Goal: Task Accomplishment & Management: Complete application form

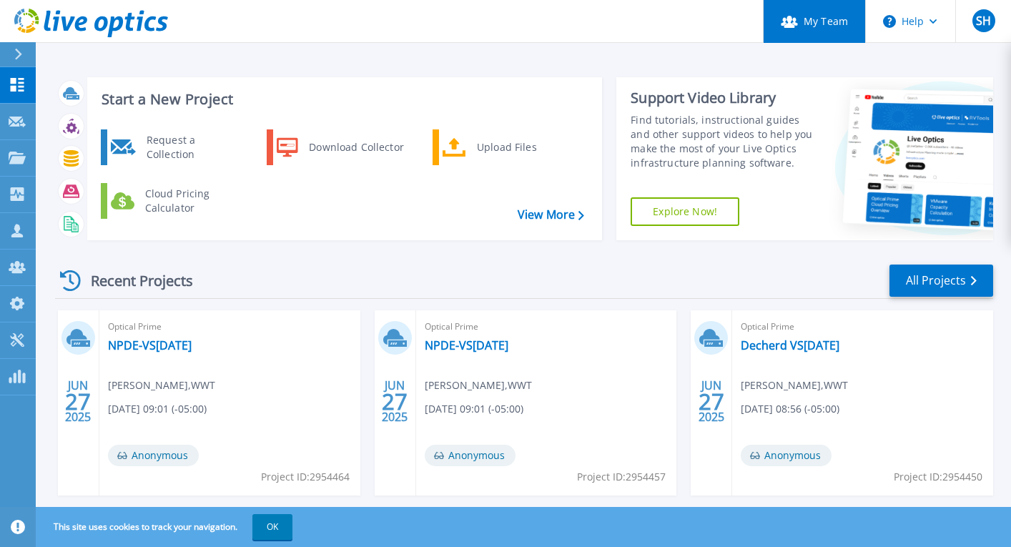
click at [807, 24] on link "My Team" at bounding box center [814, 21] width 102 height 43
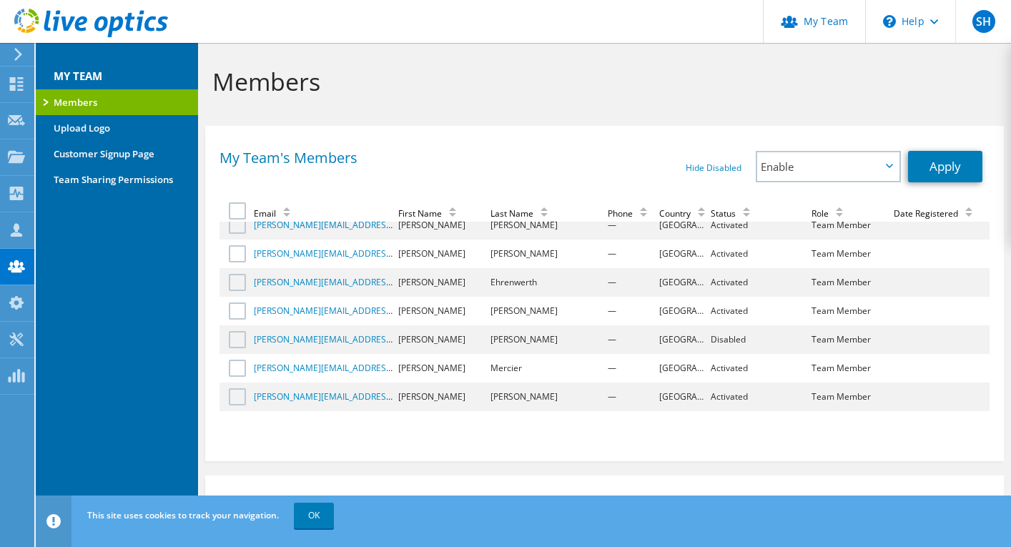
scroll to position [940, 0]
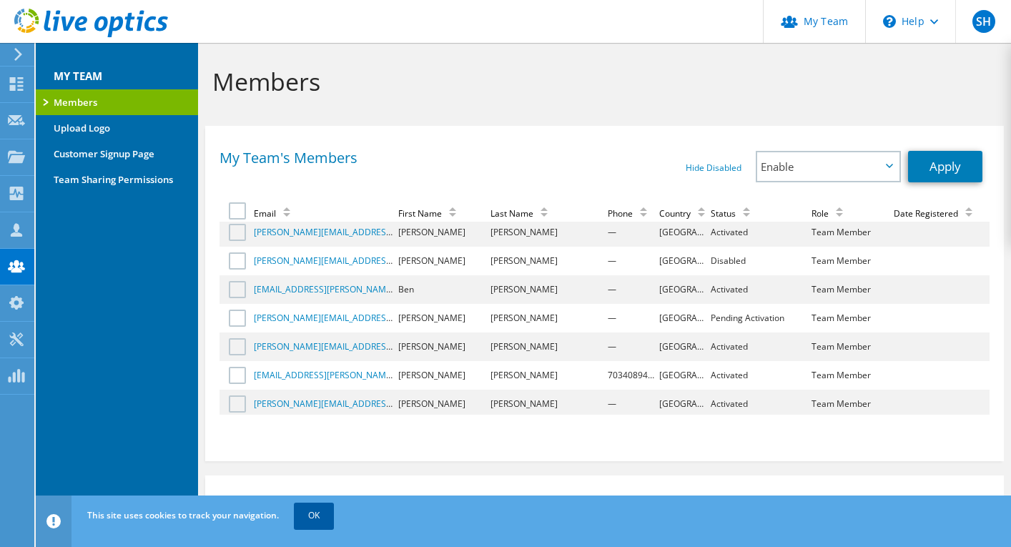
click at [300, 509] on link "OK" at bounding box center [314, 516] width 40 height 26
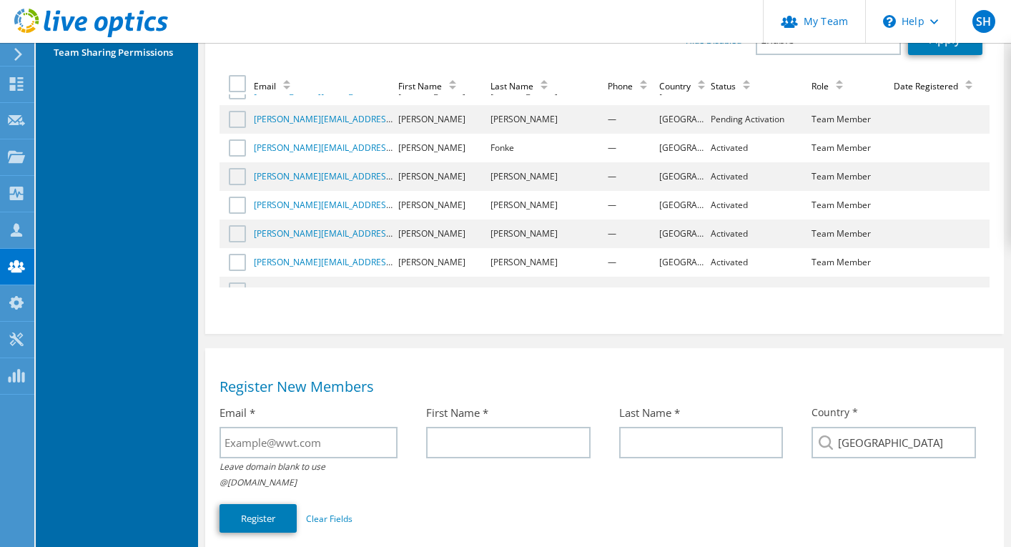
scroll to position [146, 0]
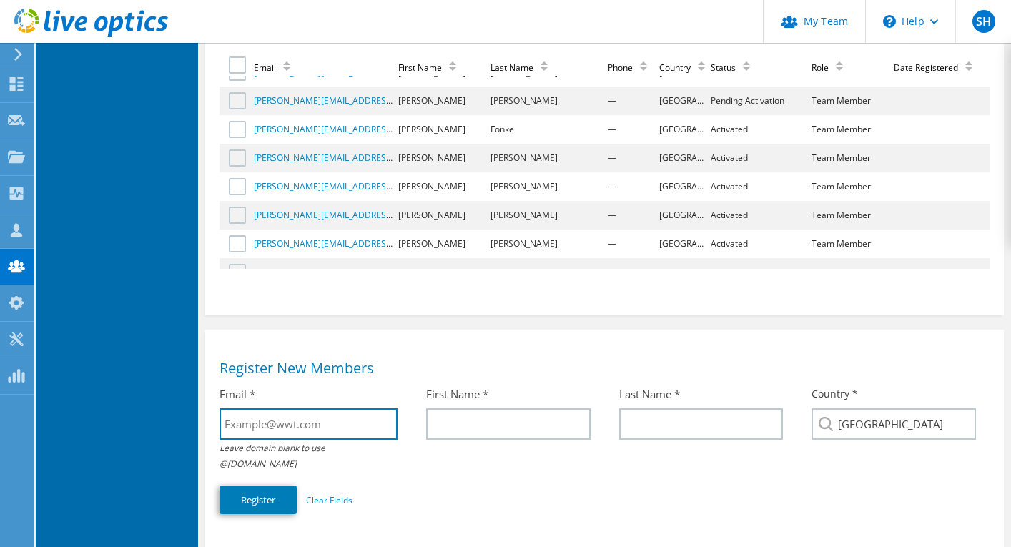
type input "k"
type input "[EMAIL_ADDRESS][PERSON_NAME][DOMAIN_NAME]"
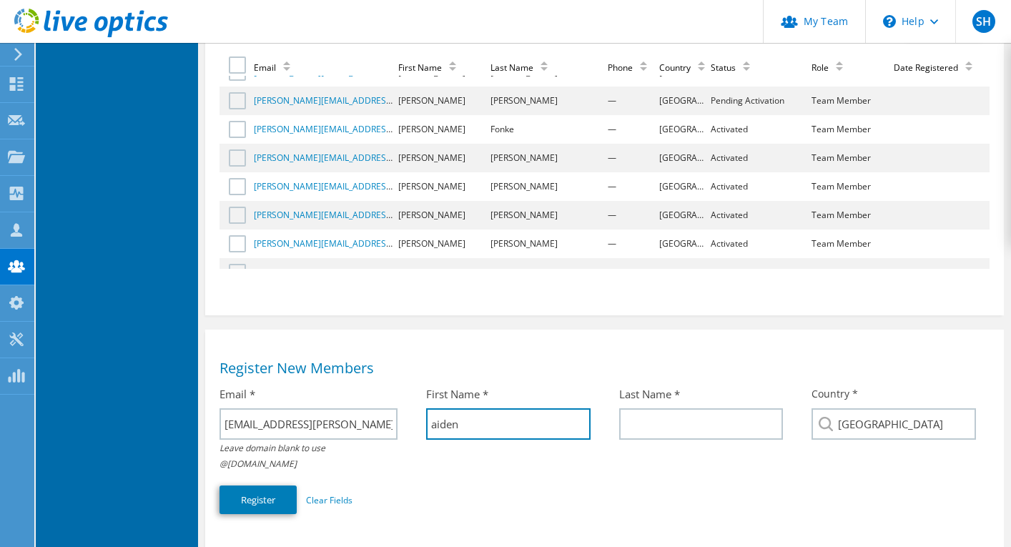
type input "aiden"
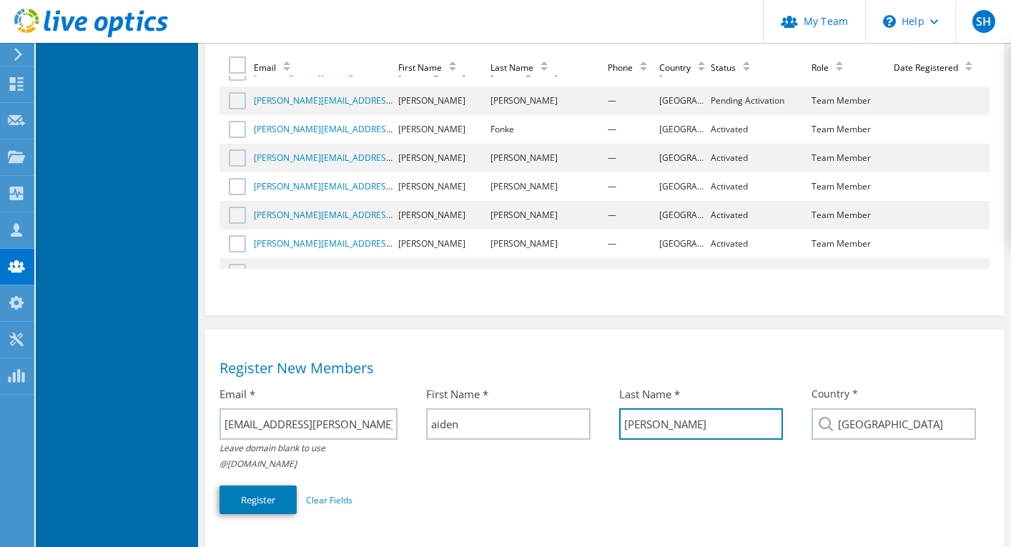
type input "[PERSON_NAME]"
click at [334, 454] on div "Email * [EMAIL_ADDRESS][PERSON_NAME][DOMAIN_NAME] Leave domain blank to use @[D…" at bounding box center [316, 433] width 192 height 106
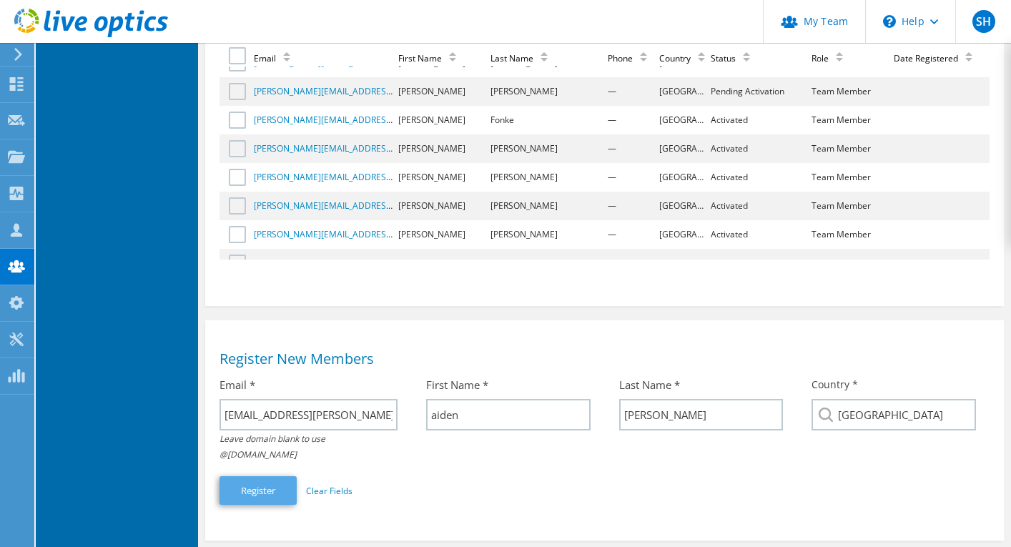
click at [271, 476] on button "Register" at bounding box center [258, 490] width 77 height 29
